Goal: Task Accomplishment & Management: Use online tool/utility

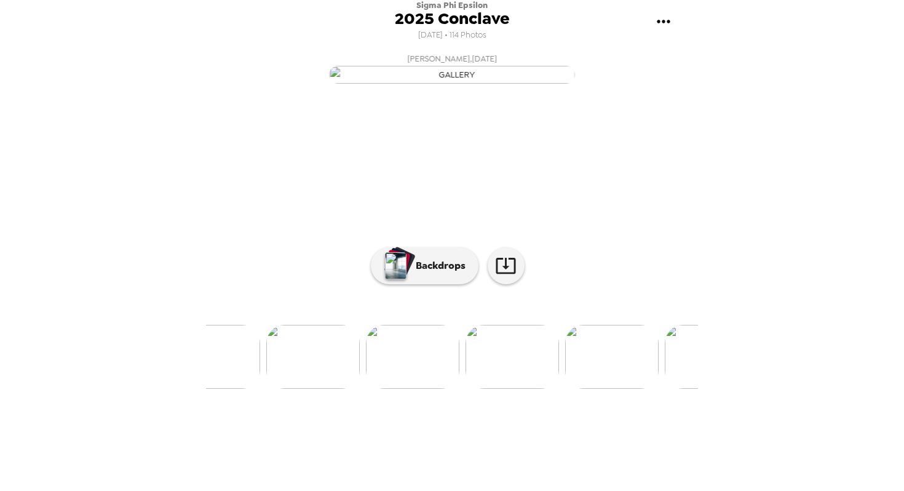
scroll to position [0, 4338]
click at [599, 389] on img at bounding box center [600, 357] width 94 height 64
click at [653, 389] on img at bounding box center [661, 357] width 94 height 64
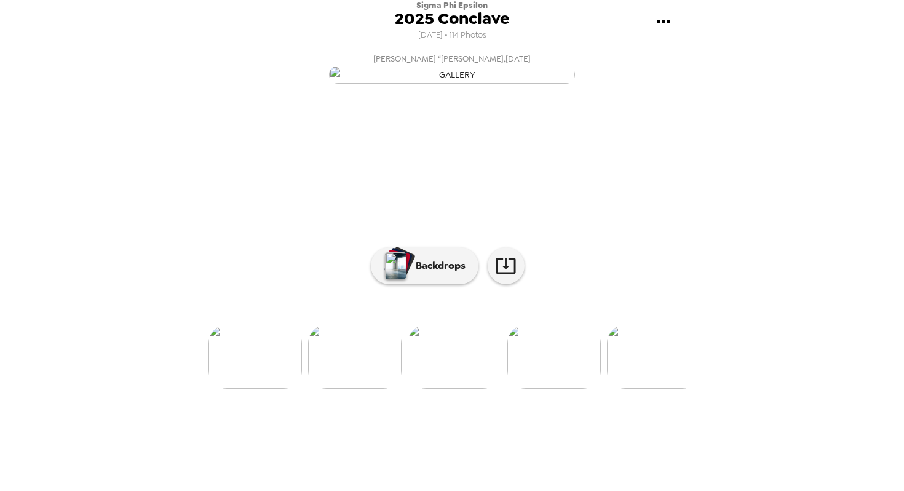
click at [575, 389] on img at bounding box center [555, 357] width 94 height 64
click at [426, 273] on p "Backdrops" at bounding box center [438, 265] width 56 height 15
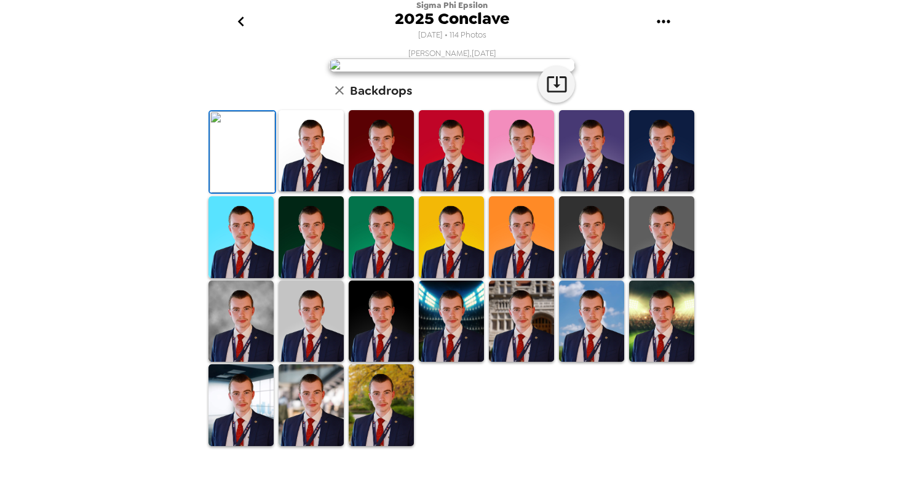
scroll to position [255, 0]
click at [321, 343] on img at bounding box center [311, 322] width 65 height 82
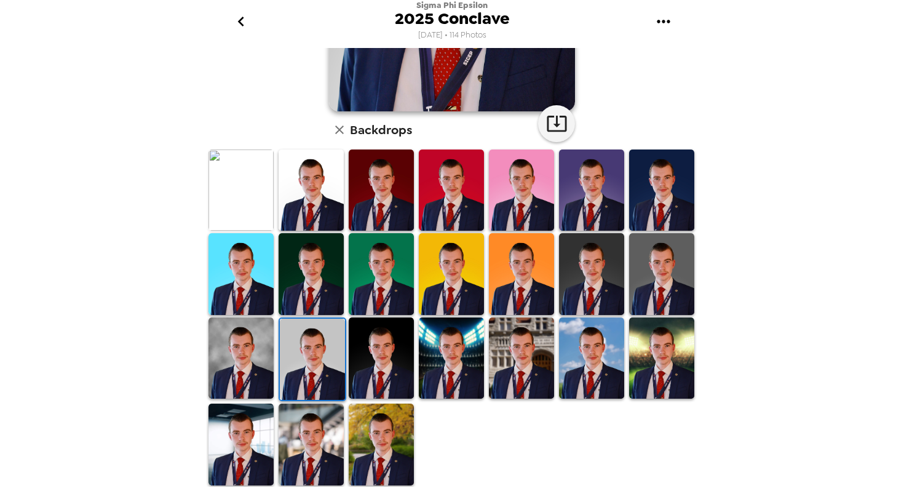
click at [373, 430] on img at bounding box center [381, 445] width 65 height 82
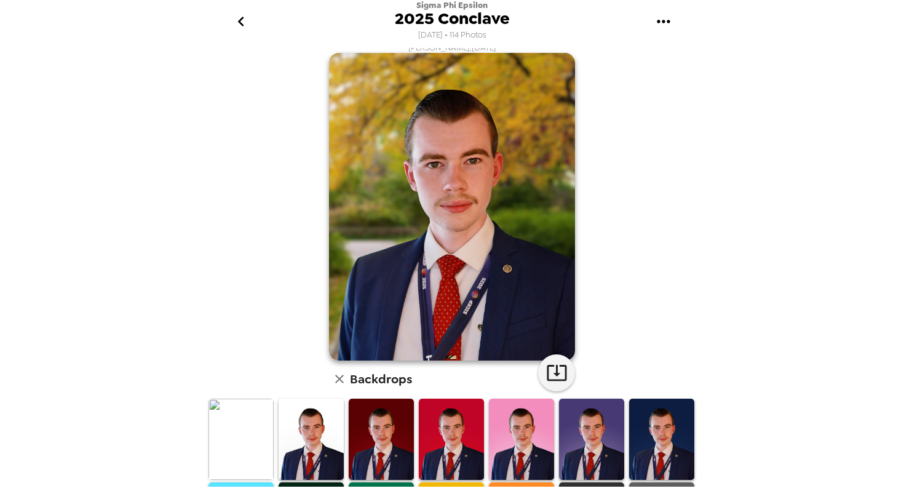
scroll to position [4, 0]
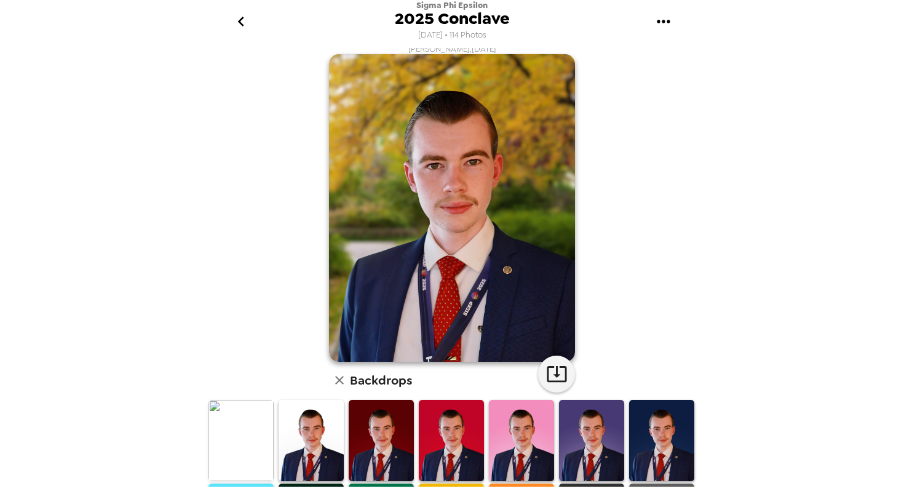
click at [311, 425] on img at bounding box center [311, 441] width 65 height 82
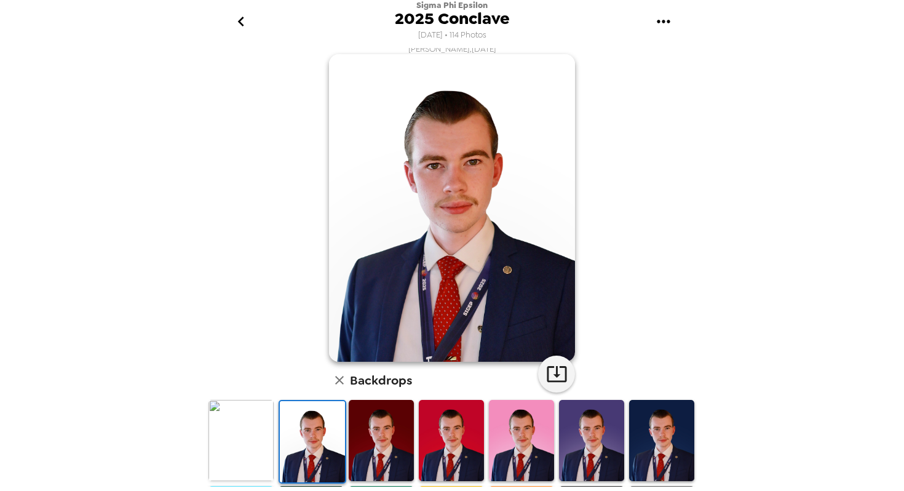
click at [681, 435] on img at bounding box center [661, 441] width 65 height 82
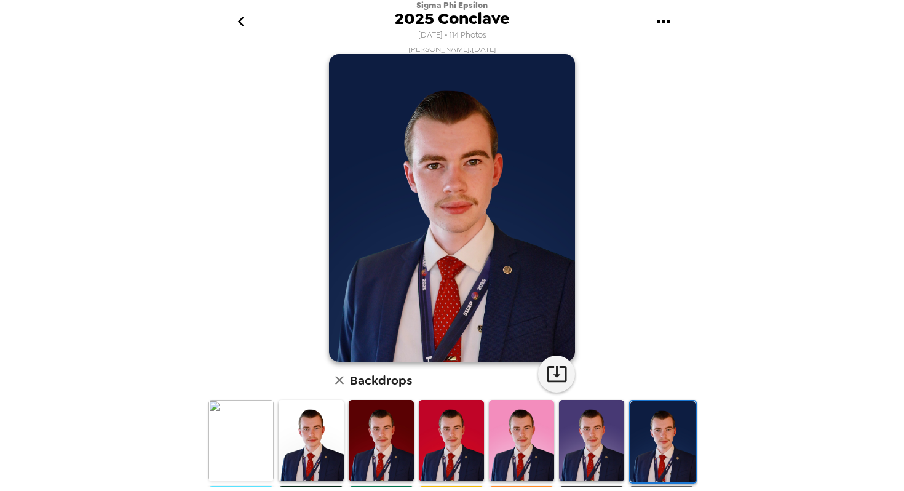
click at [602, 433] on img at bounding box center [591, 441] width 65 height 82
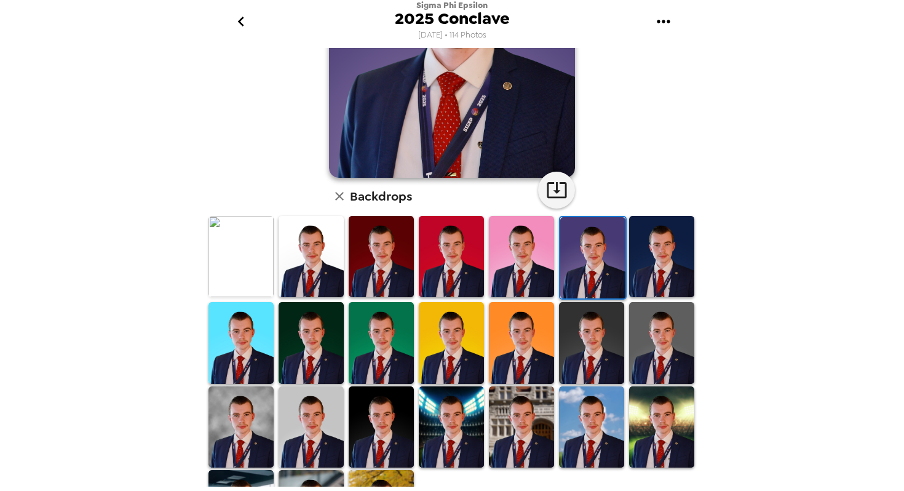
scroll to position [196, 0]
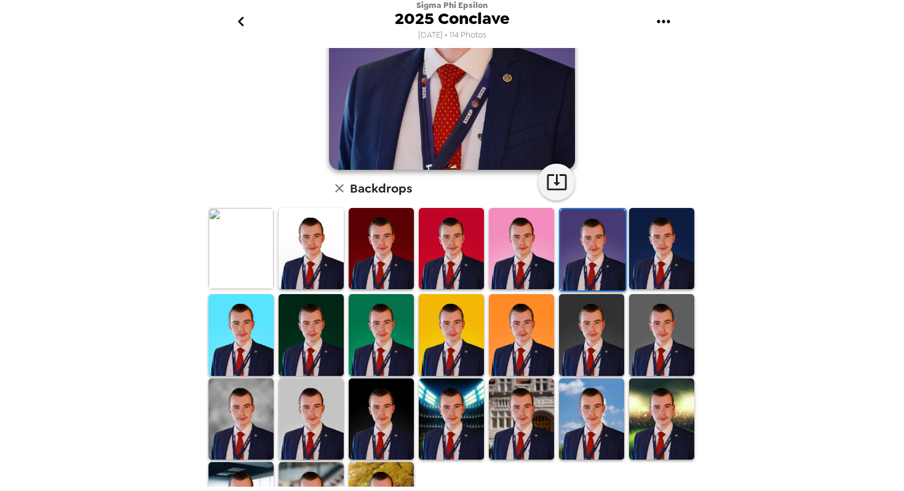
click at [409, 425] on img at bounding box center [381, 419] width 65 height 82
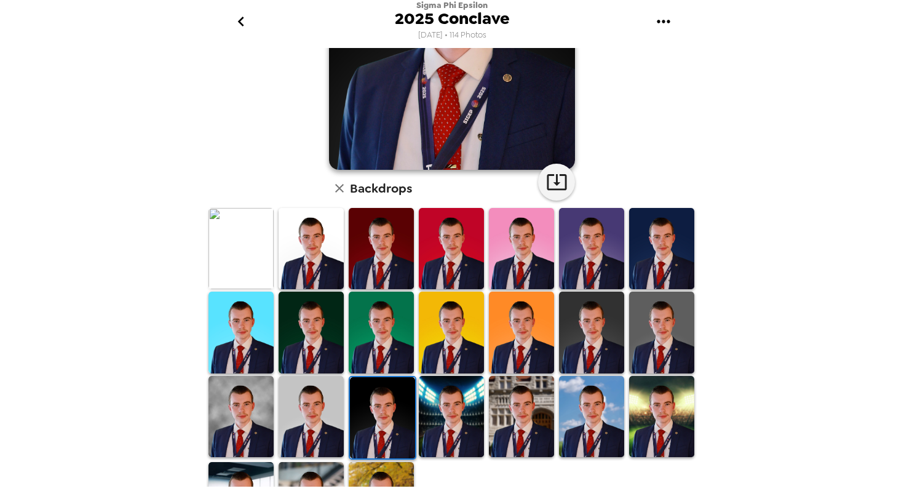
click at [436, 423] on img at bounding box center [451, 417] width 65 height 82
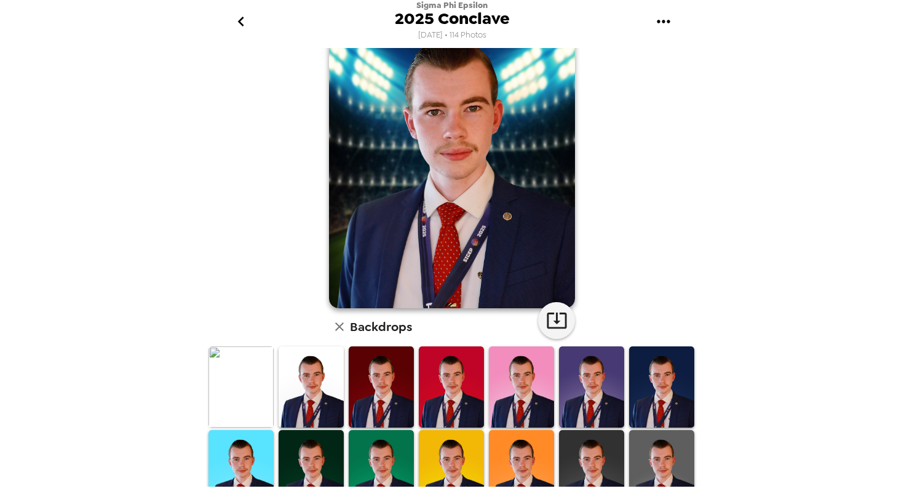
scroll to position [57, 0]
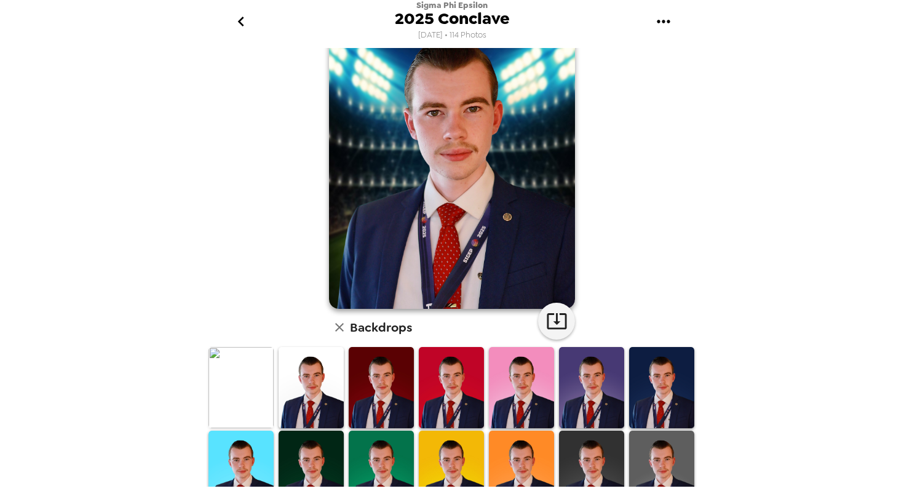
click at [389, 396] on img at bounding box center [381, 388] width 65 height 82
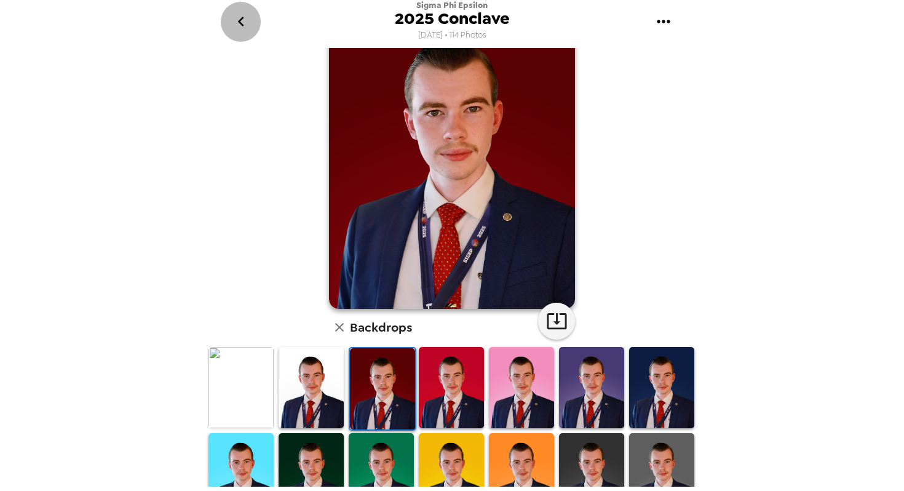
click at [242, 17] on icon "go back" at bounding box center [241, 22] width 20 height 20
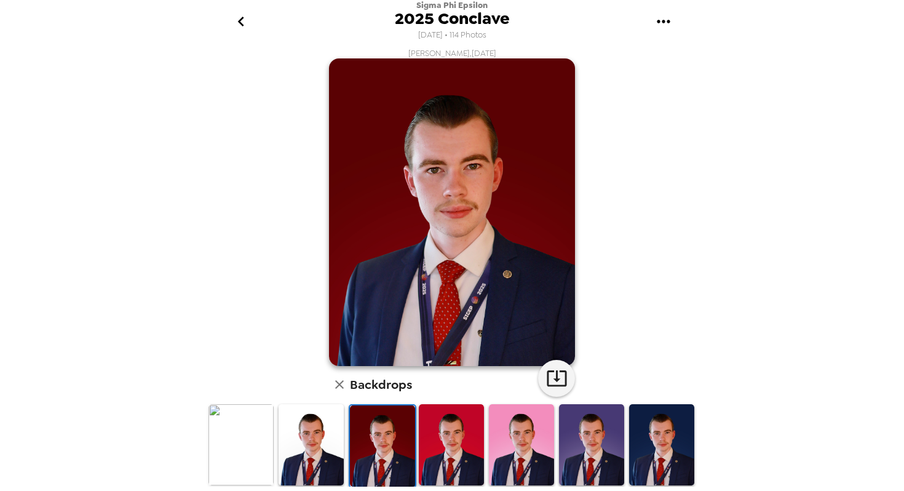
click at [238, 17] on icon "go back" at bounding box center [241, 22] width 20 height 20
click at [234, 25] on icon "go back" at bounding box center [241, 22] width 20 height 20
click at [338, 387] on icon "button" at bounding box center [339, 384] width 9 height 9
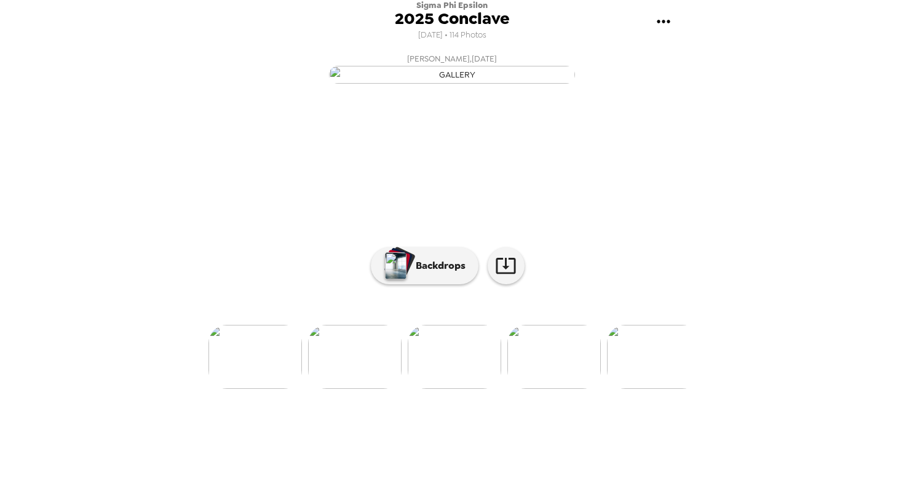
scroll to position [32, 0]
click at [558, 389] on img at bounding box center [555, 357] width 94 height 64
click at [628, 389] on img at bounding box center [655, 357] width 94 height 64
click at [332, 389] on img at bounding box center [318, 357] width 94 height 64
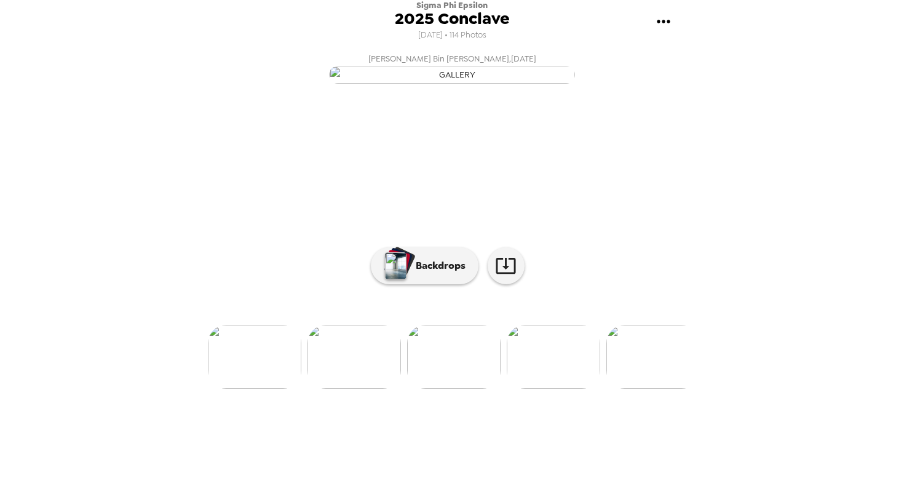
scroll to position [32, 0]
click at [271, 389] on img at bounding box center [255, 357] width 94 height 64
click at [405, 279] on img "button" at bounding box center [396, 265] width 22 height 27
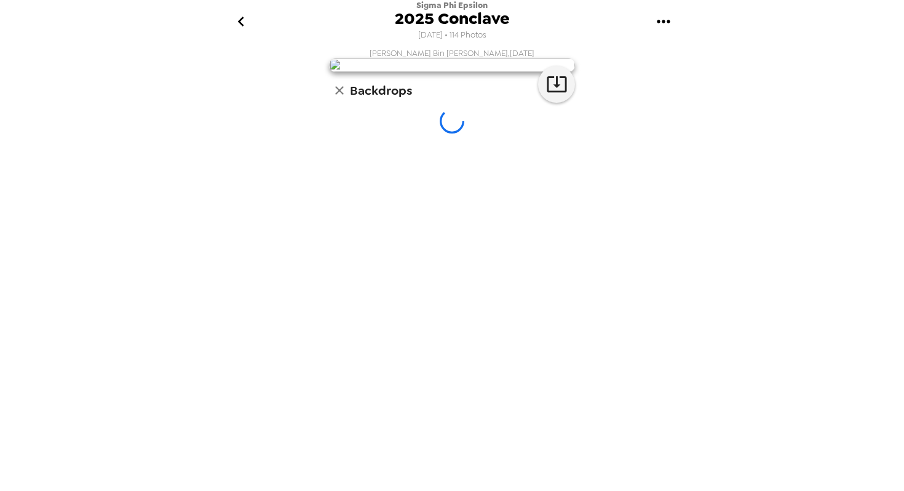
scroll to position [0, 0]
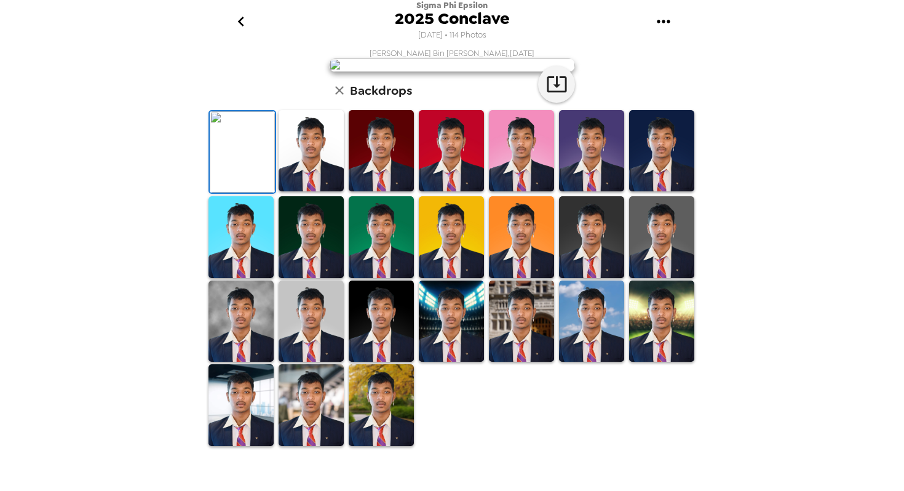
click at [246, 28] on icon "go back" at bounding box center [241, 22] width 20 height 20
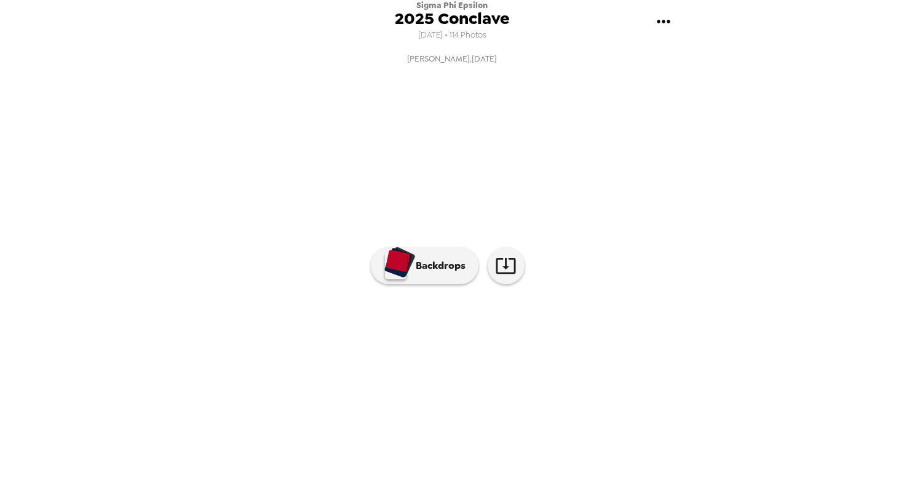
scroll to position [32, 0]
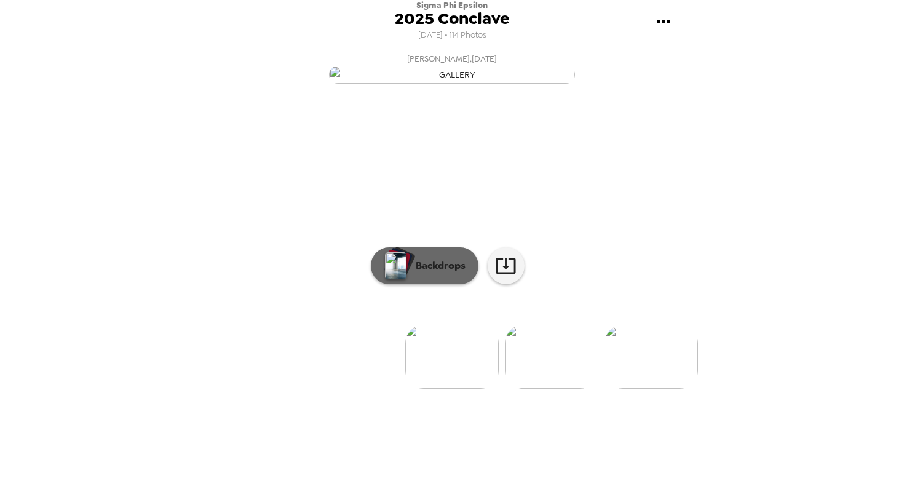
click at [453, 284] on button "Backdrops" at bounding box center [425, 265] width 108 height 37
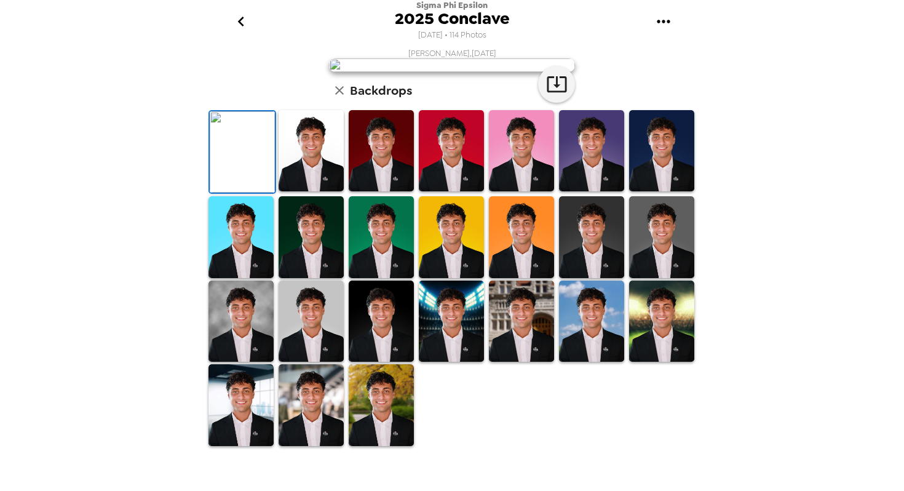
scroll to position [148, 0]
click at [295, 192] on img at bounding box center [311, 151] width 65 height 82
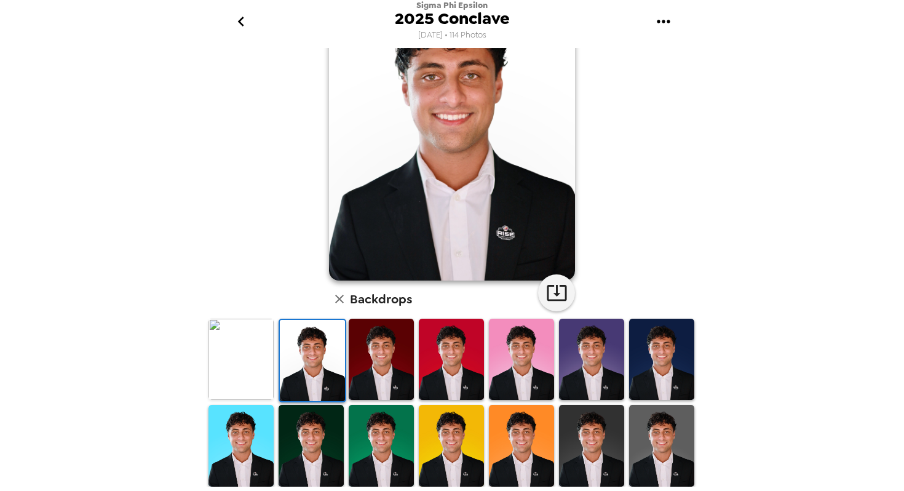
scroll to position [0, 0]
